Goal: Task Accomplishment & Management: Use online tool/utility

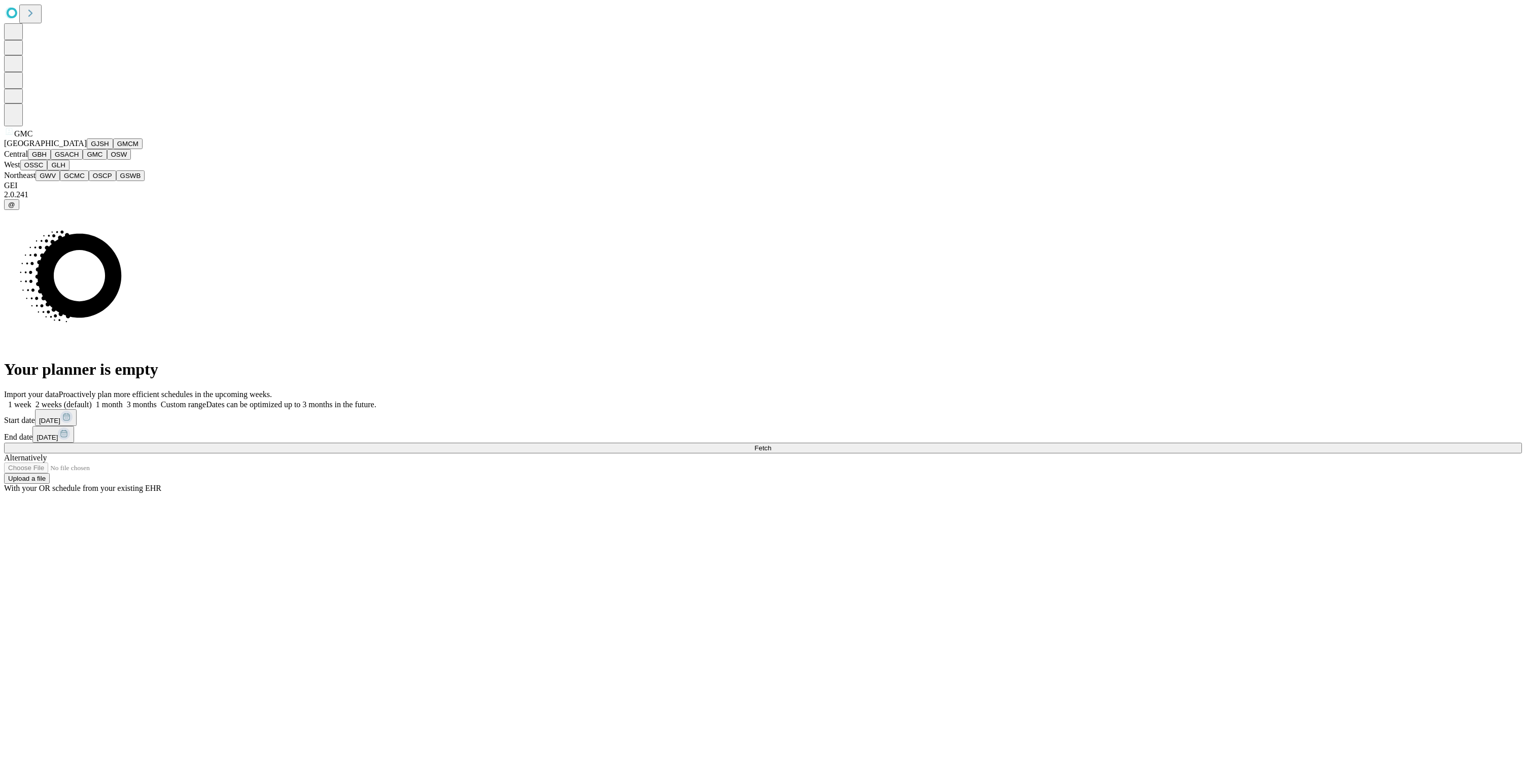
scroll to position [69, 0]
click at [69, 171] on button "GLH" at bounding box center [58, 165] width 22 height 11
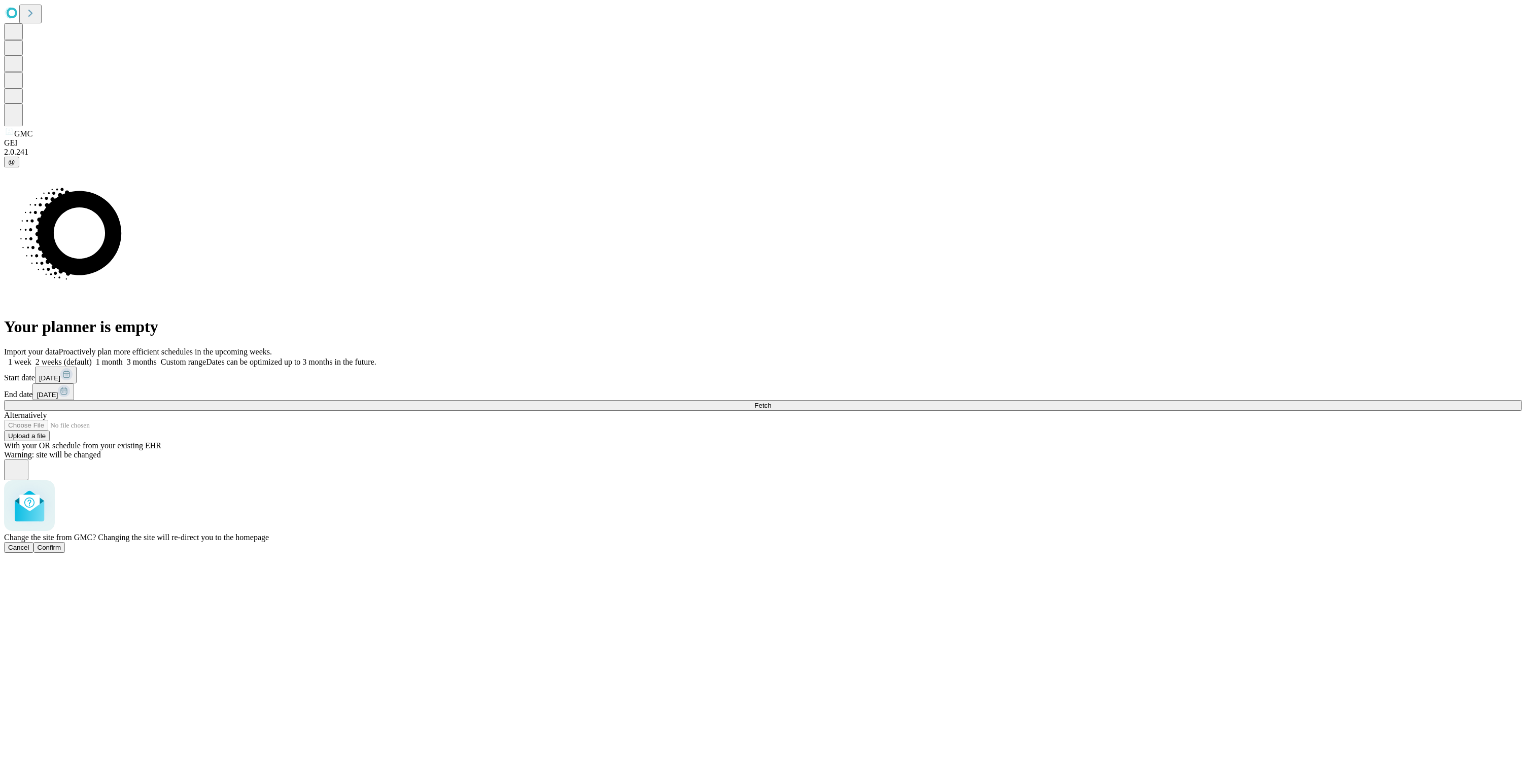
click at [804, 542] on div "Cancel Confirm" at bounding box center [763, 547] width 1518 height 11
click at [62, 544] on span "Confirm" at bounding box center [49, 547] width 24 height 8
click at [1210, 411] on button "Fetch" at bounding box center [763, 406] width 1518 height 11
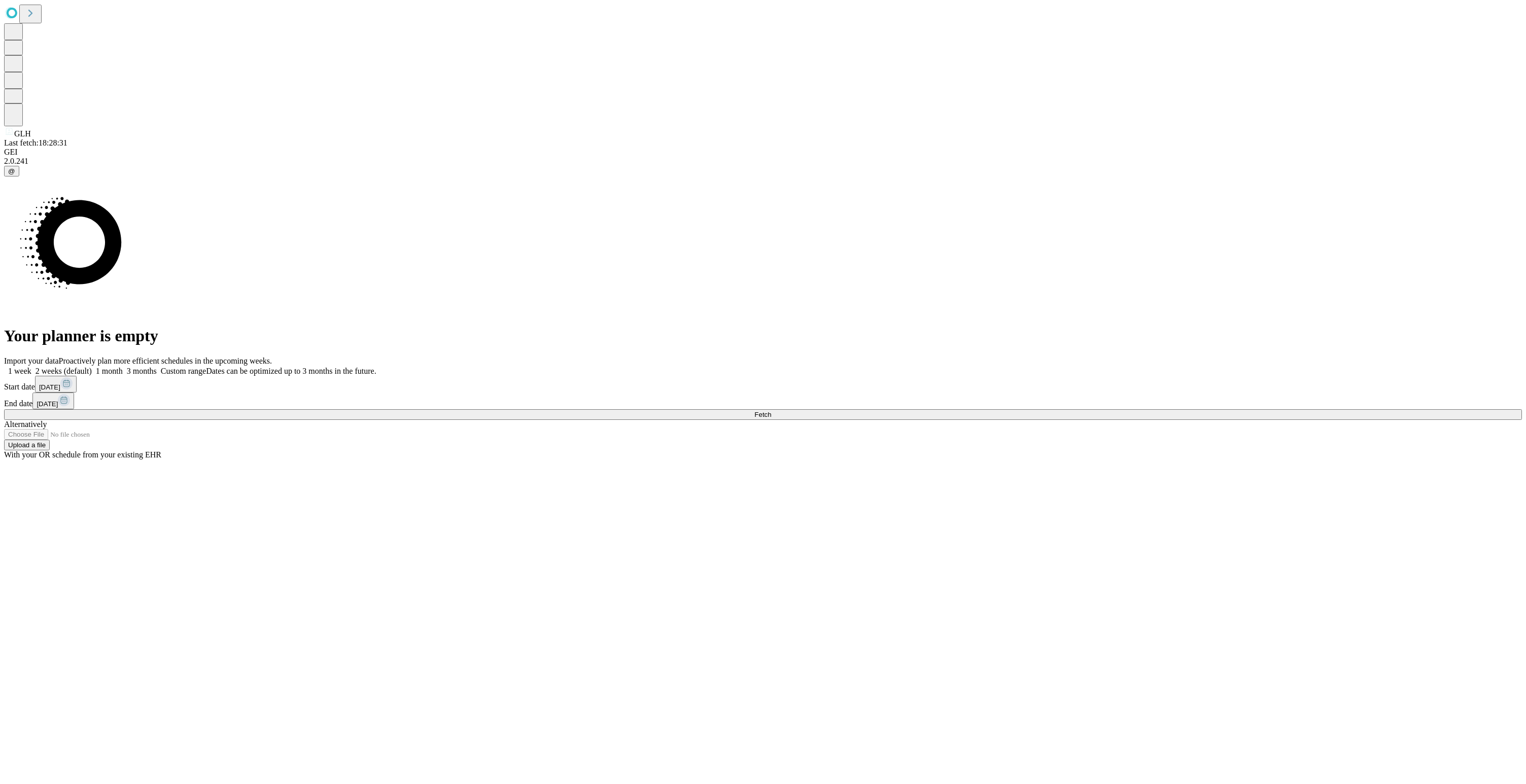
click at [69, 387] on icon at bounding box center [66, 383] width 6 height 6
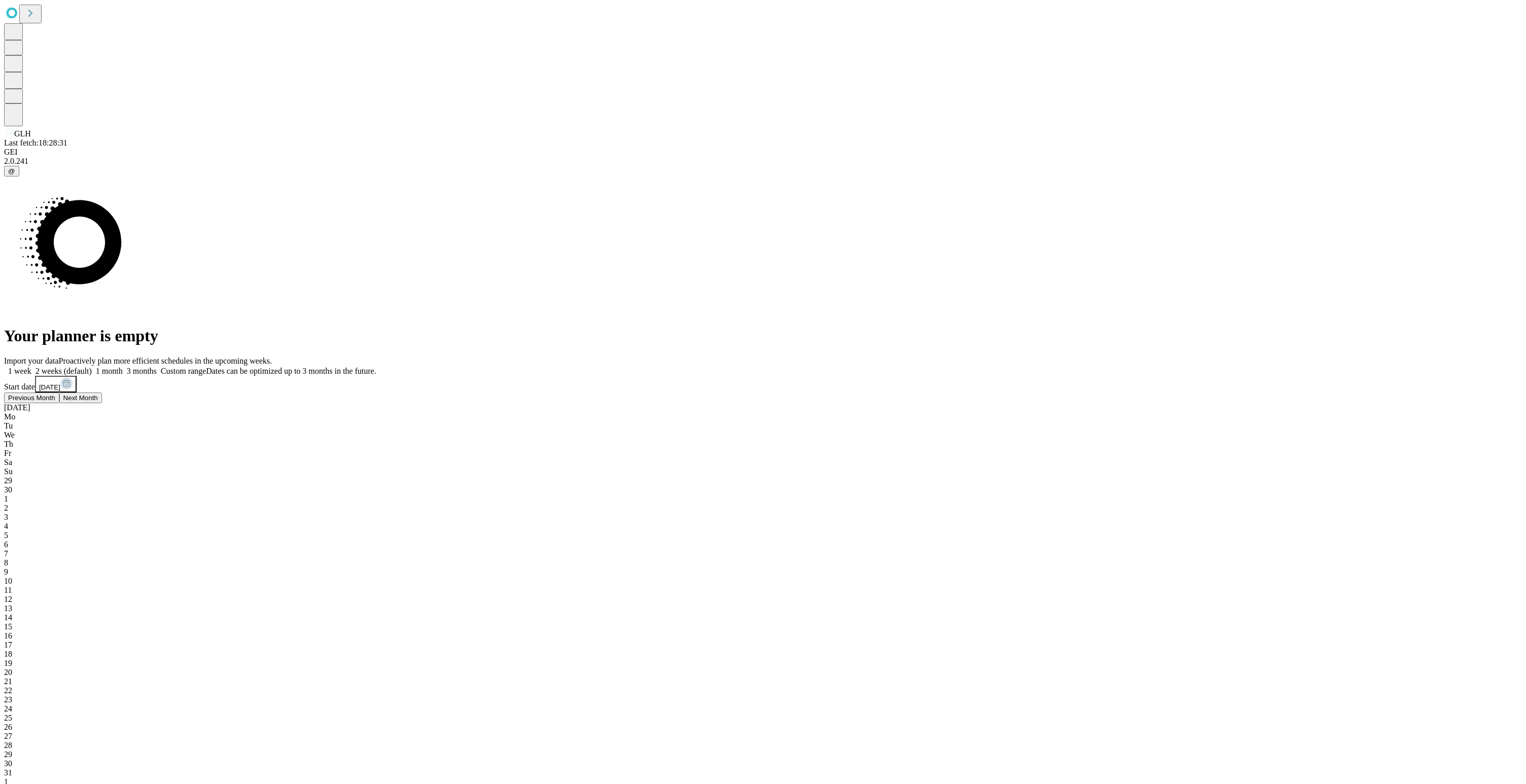
click at [55, 401] on span "Previous Month" at bounding box center [32, 397] width 47 height 8
click at [12, 732] on span "29" at bounding box center [8, 736] width 8 height 9
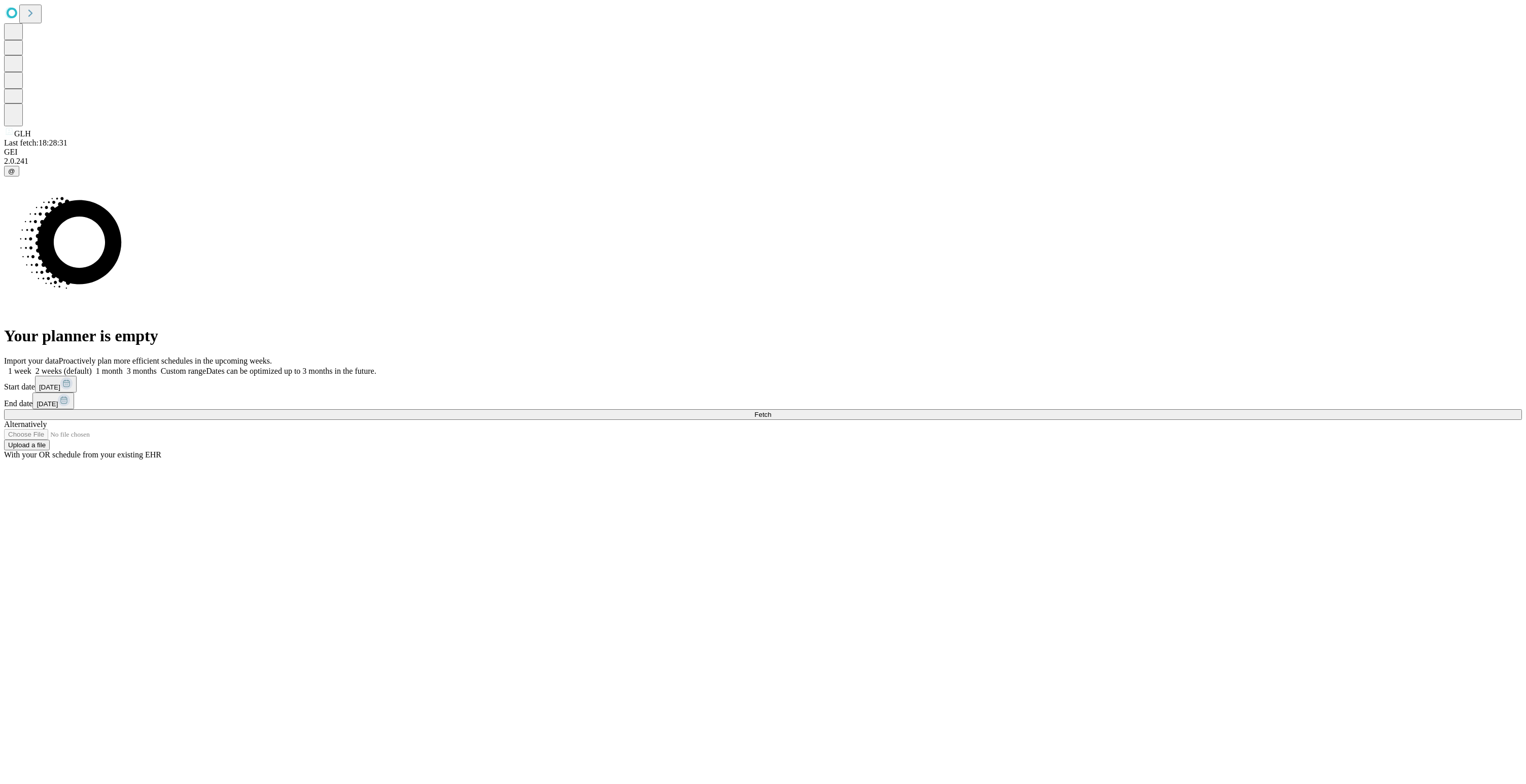
click at [70, 406] on rect at bounding box center [64, 400] width 12 height 12
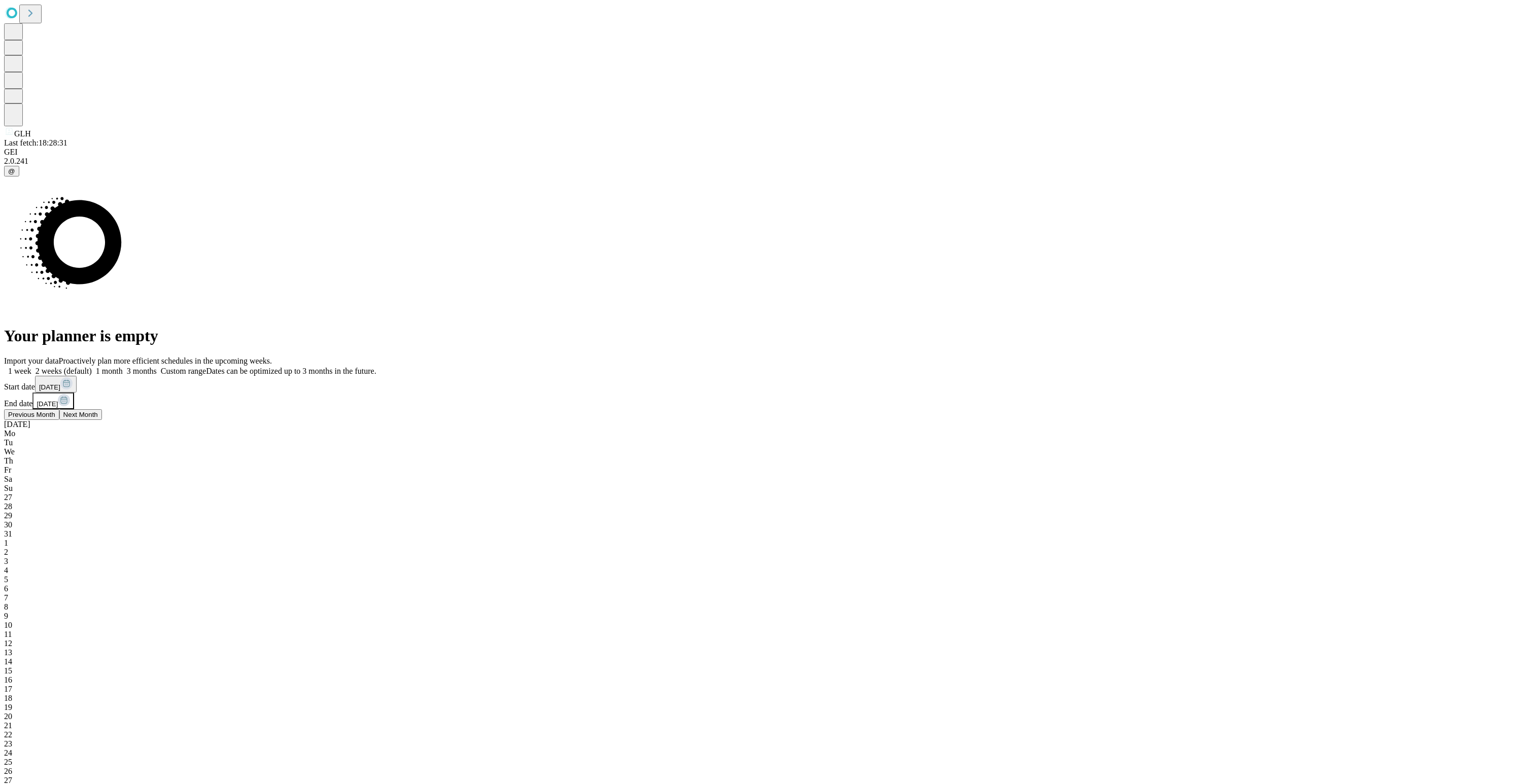
click at [1335, 657] on div "14" at bounding box center [763, 661] width 1518 height 9
click at [1201, 468] on div "Import your data Proactively plan more efficient schedules in the upcoming week…" at bounding box center [763, 609] width 1518 height 506
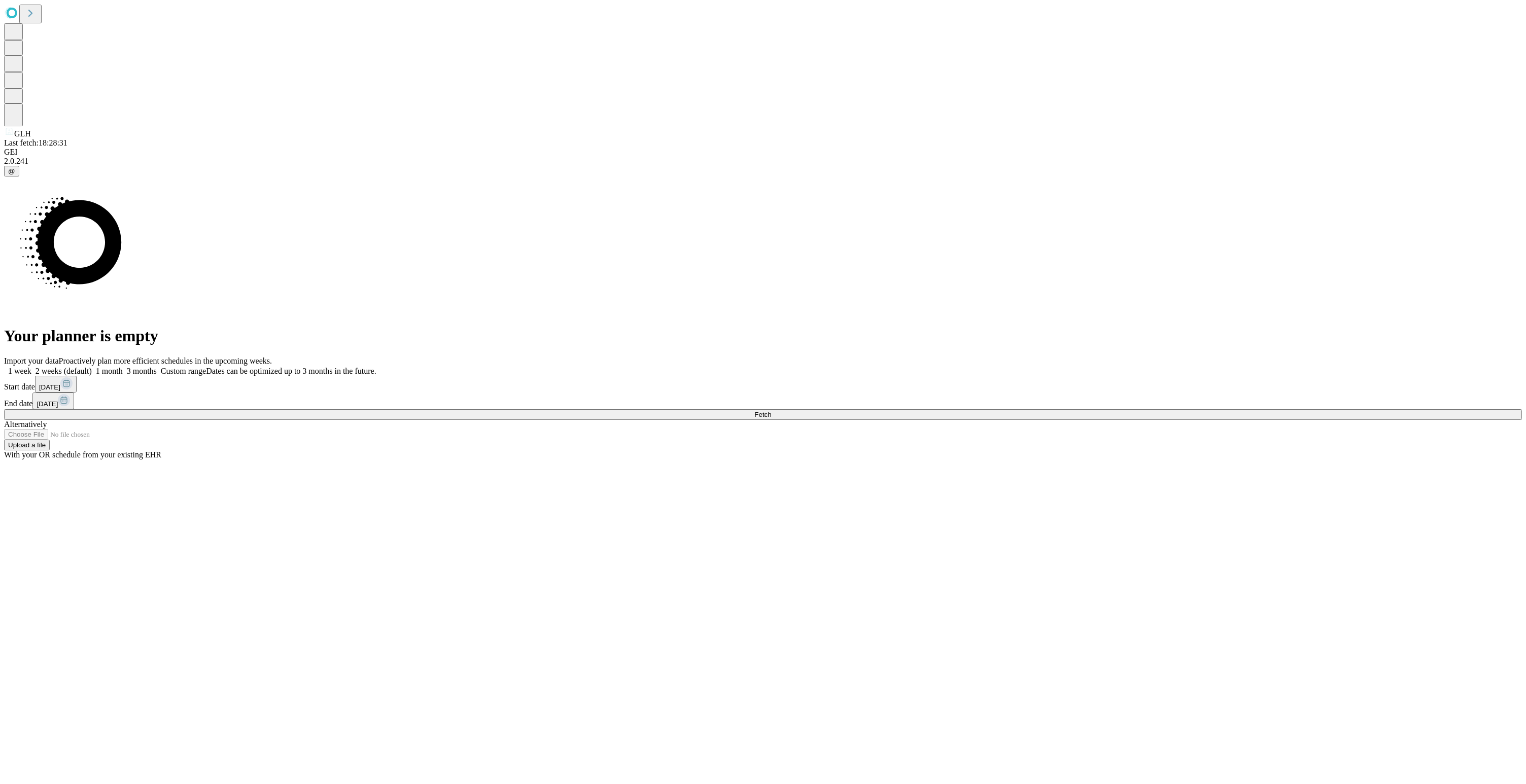
click at [1211, 420] on button "Fetch" at bounding box center [763, 415] width 1518 height 11
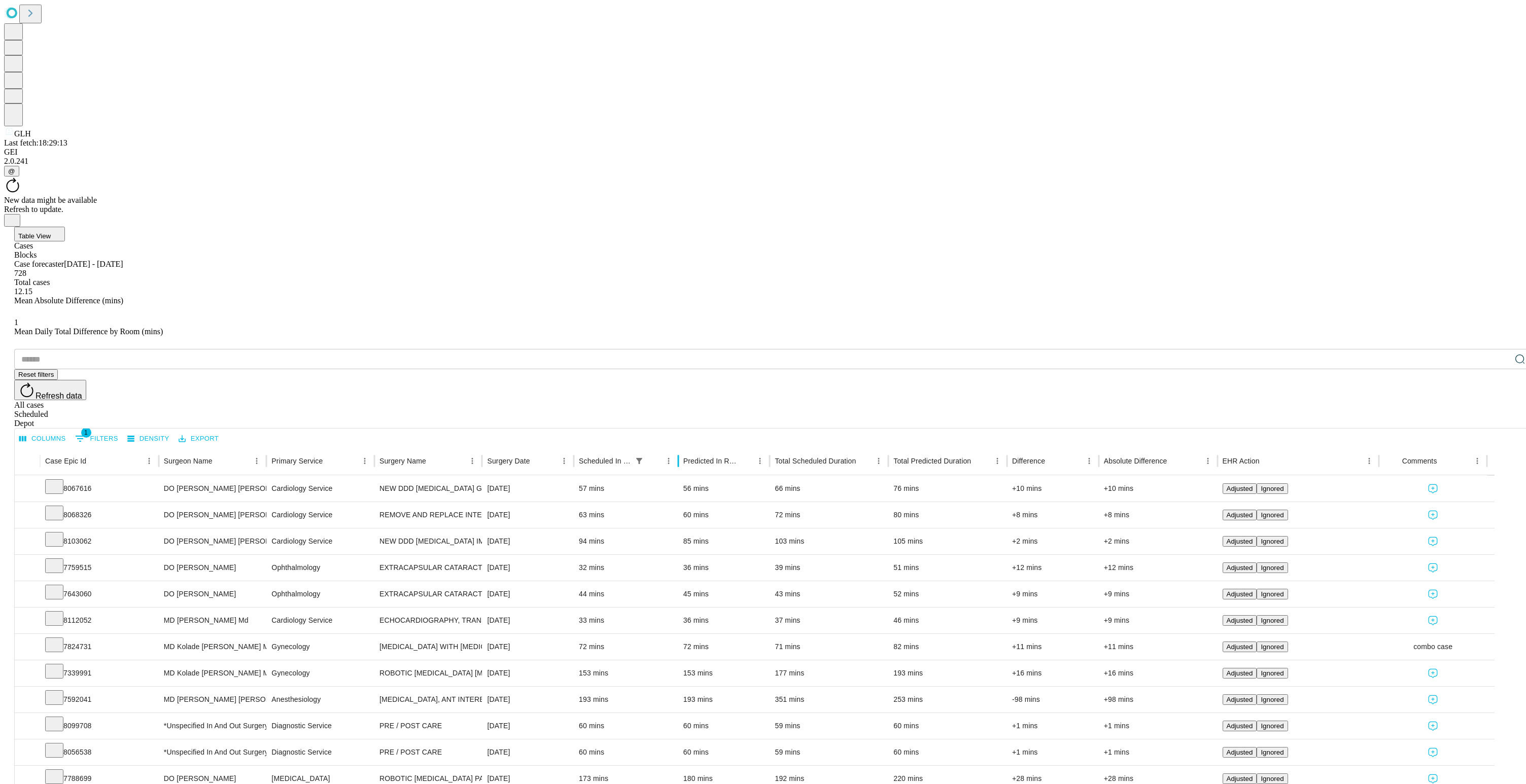
drag, startPoint x: 698, startPoint y: 203, endPoint x: 711, endPoint y: 204, distance: 13.0
click at [681, 446] on div at bounding box center [678, 461] width 5 height 28
click at [35, 480] on button "Expand" at bounding box center [27, 489] width 15 height 18
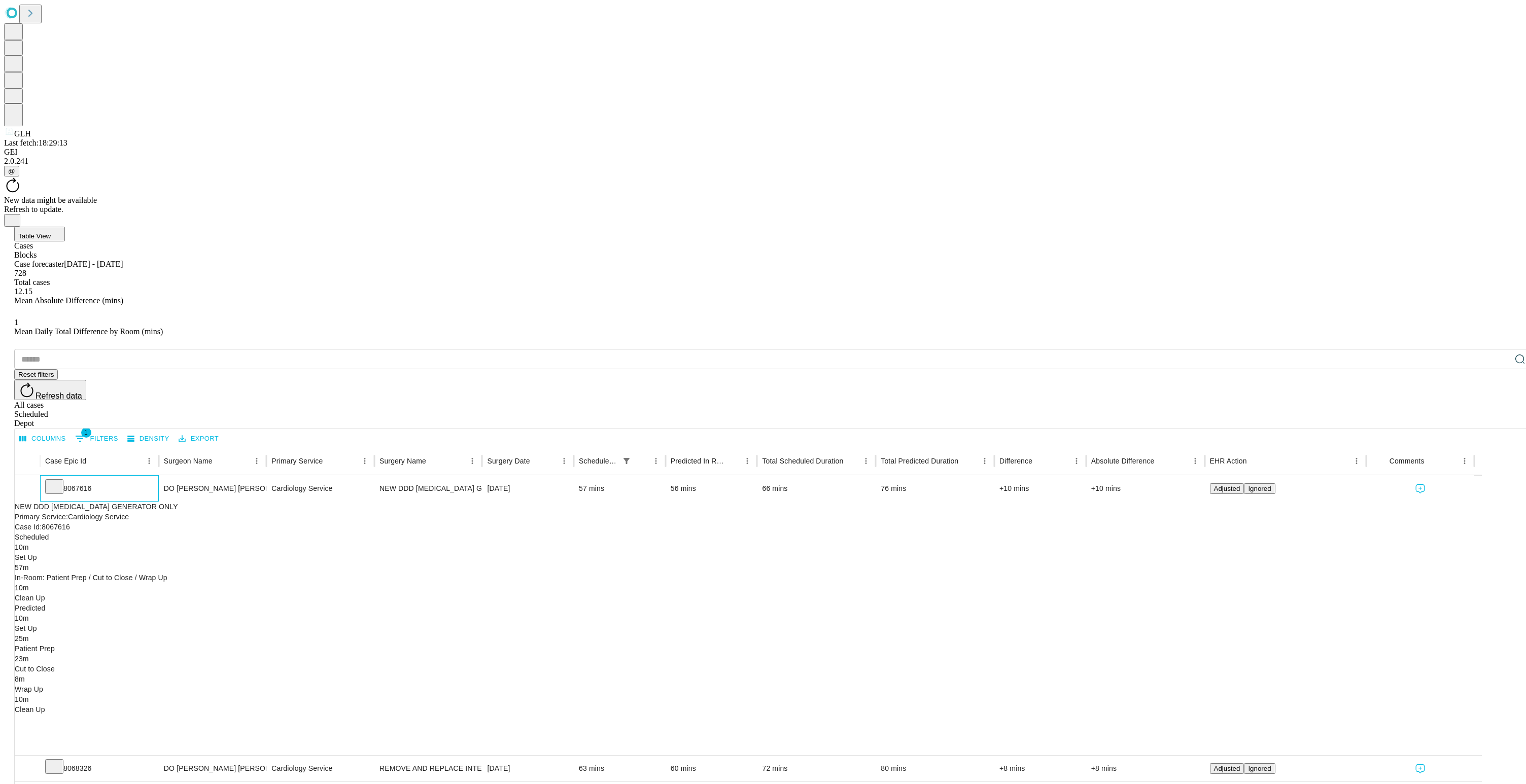
click at [113, 475] on div "8067616" at bounding box center [99, 489] width 108 height 26
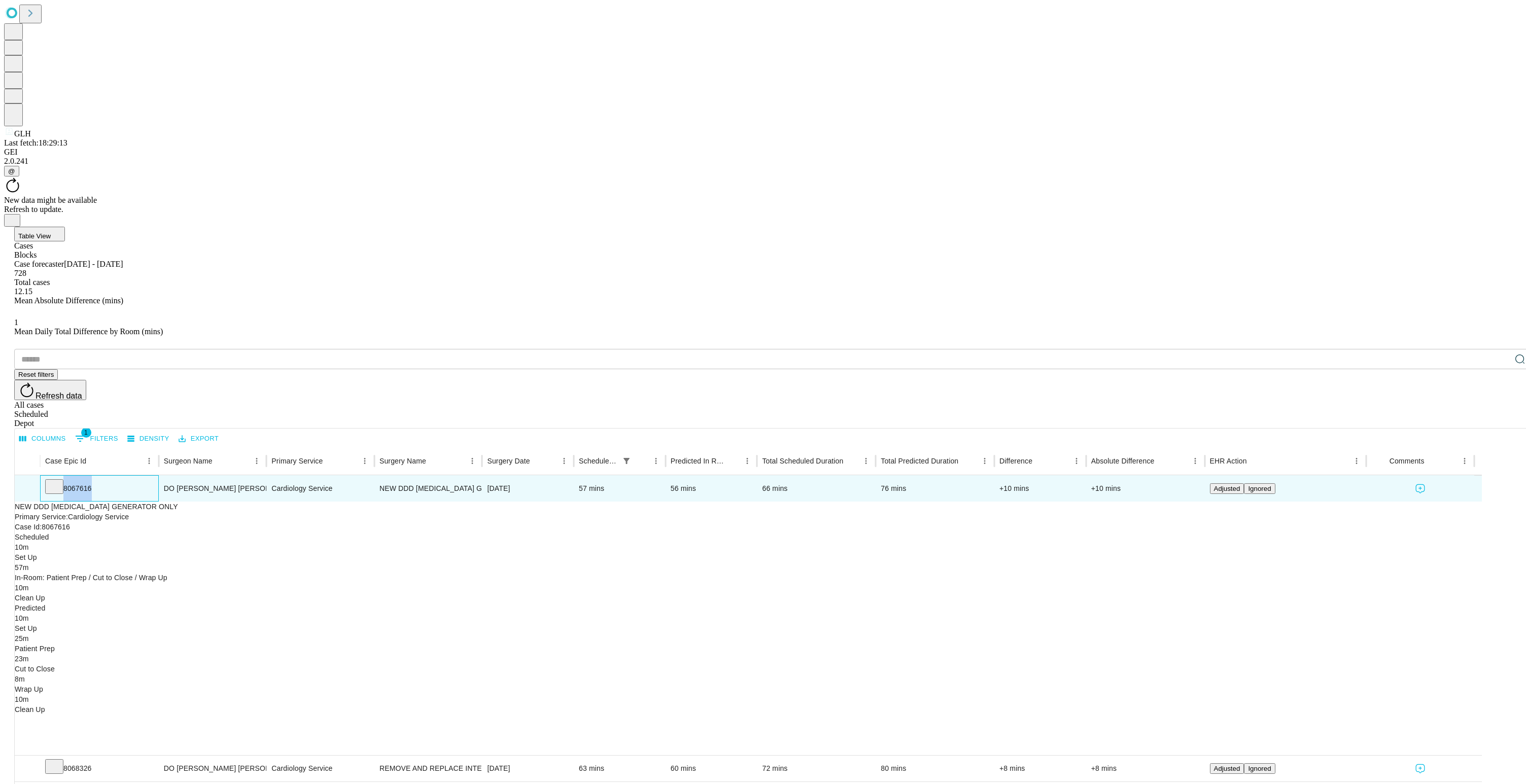
click at [113, 475] on div "8067616" at bounding box center [99, 489] width 108 height 26
copy div "8067616"
